Goal: Information Seeking & Learning: Find specific fact

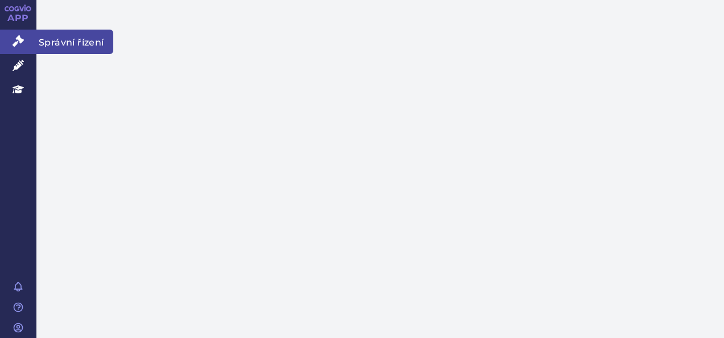
drag, startPoint x: 20, startPoint y: 36, endPoint x: 359, endPoint y: 114, distance: 347.7
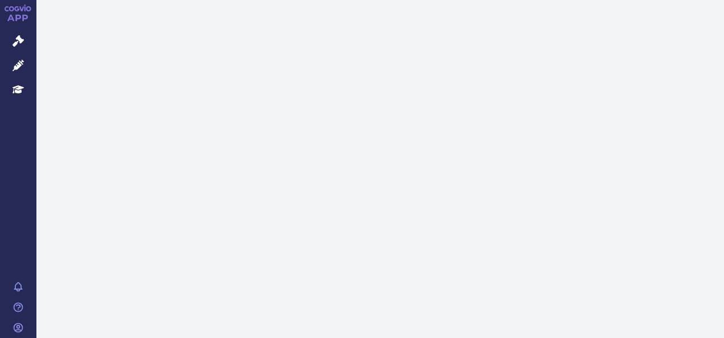
click at [20, 36] on icon at bounding box center [18, 40] width 11 height 11
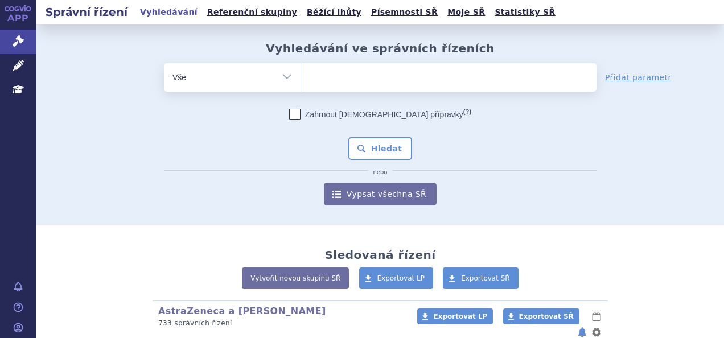
click at [361, 77] on ul at bounding box center [448, 75] width 295 height 24
click at [301, 77] on select at bounding box center [300, 77] width 1 height 28
paste input "SUKLS166898/2025"
type input "SUKLS166898/2025"
select select "SUKLS166898/2025"
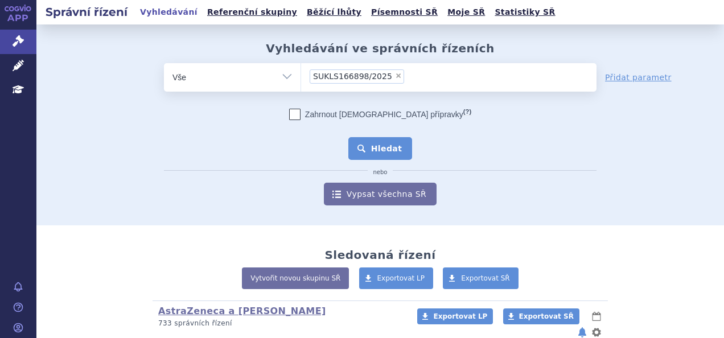
click at [382, 138] on button "Hledat" at bounding box center [380, 148] width 64 height 23
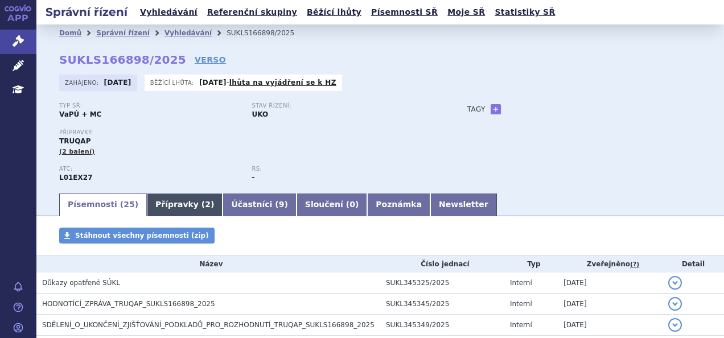
click at [163, 205] on link "Přípravky ( 2 )" at bounding box center [185, 204] width 76 height 23
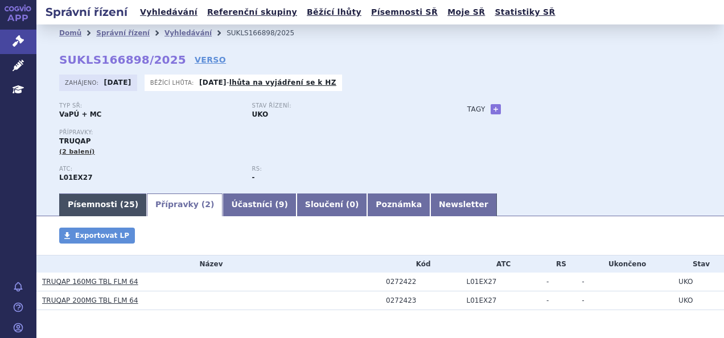
drag, startPoint x: 89, startPoint y: 207, endPoint x: 96, endPoint y: 197, distance: 11.8
click at [89, 206] on link "Písemnosti ( 25 )" at bounding box center [103, 204] width 88 height 23
